Goal: Find specific page/section: Find specific page/section

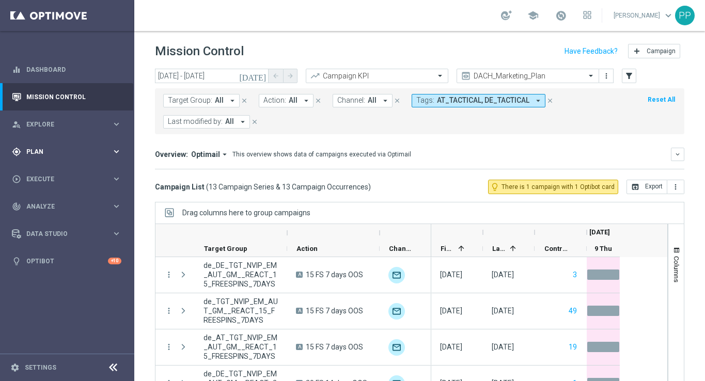
click at [33, 153] on span "Plan" at bounding box center [68, 152] width 85 height 6
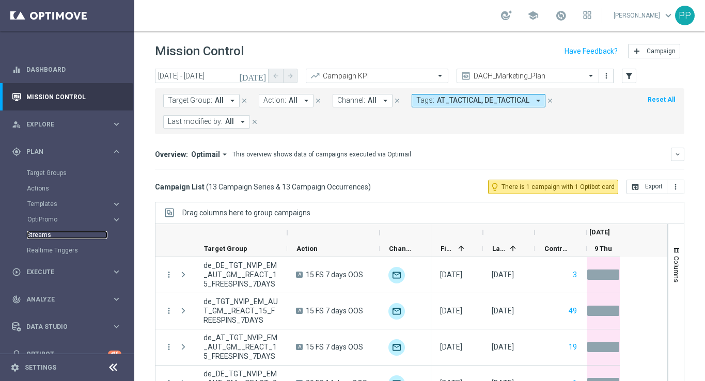
click at [41, 232] on link "Streams" at bounding box center [67, 235] width 81 height 8
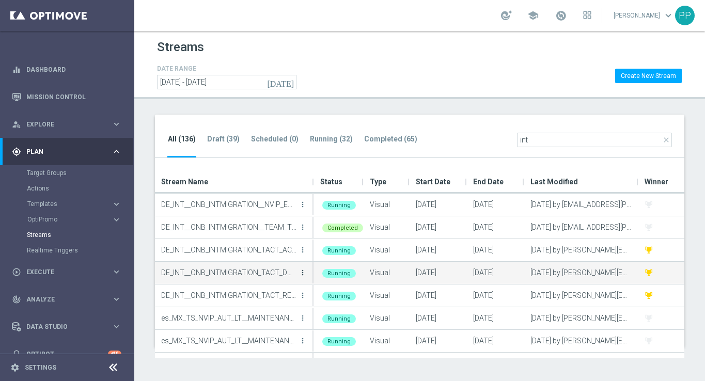
type input "int"
click at [302, 274] on icon "more_vert" at bounding box center [303, 273] width 8 height 8
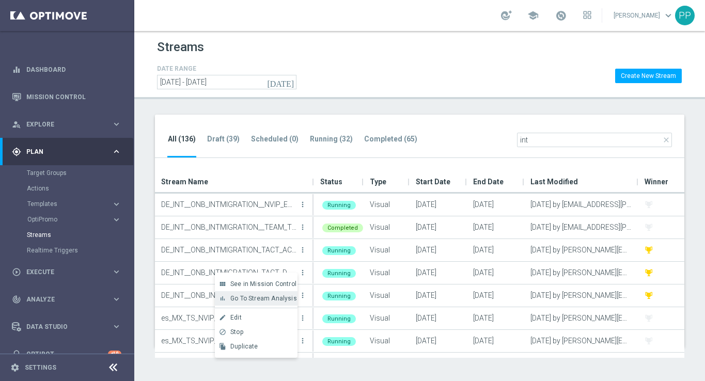
click at [268, 298] on span "Go To Stream Analysis" at bounding box center [263, 298] width 67 height 7
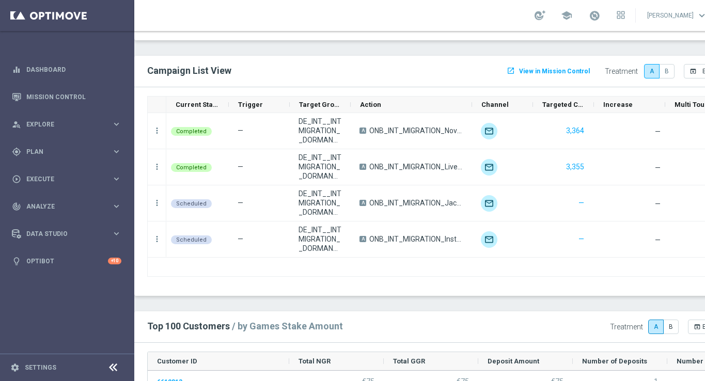
scroll to position [995, 0]
